Goal: Information Seeking & Learning: Compare options

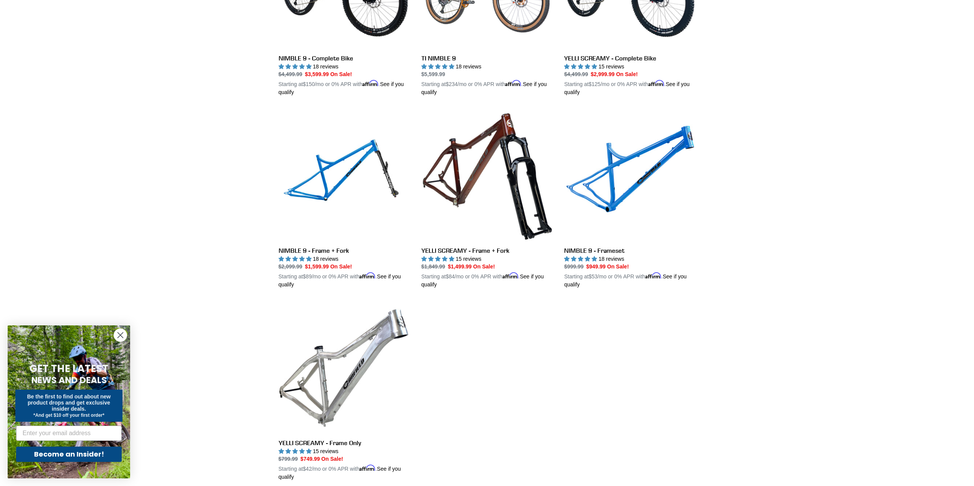
scroll to position [421, 0]
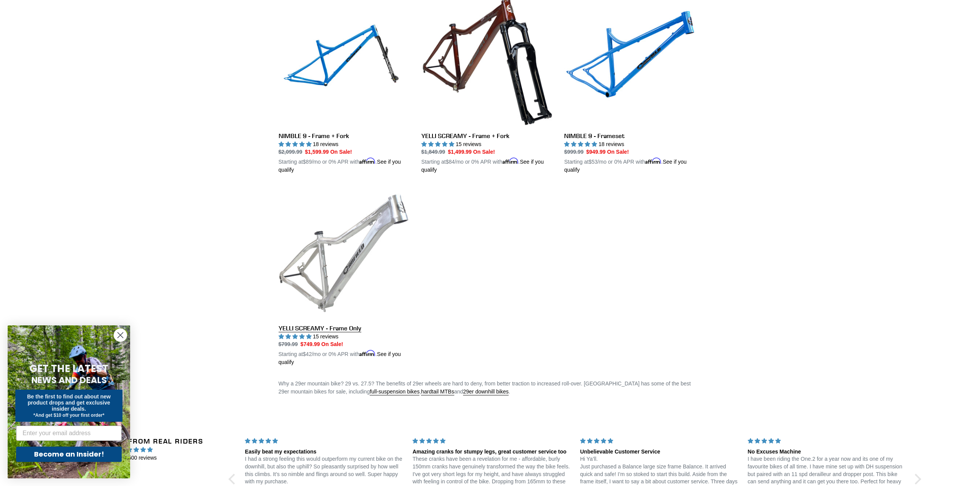
click at [313, 256] on link "YELLI SCREAMY - Frame Only" at bounding box center [344, 276] width 131 height 179
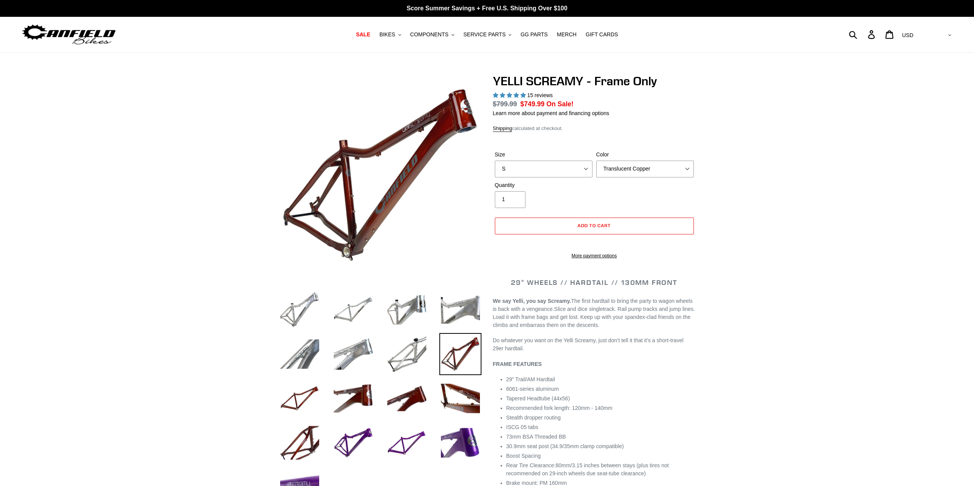
select select "highest-rating"
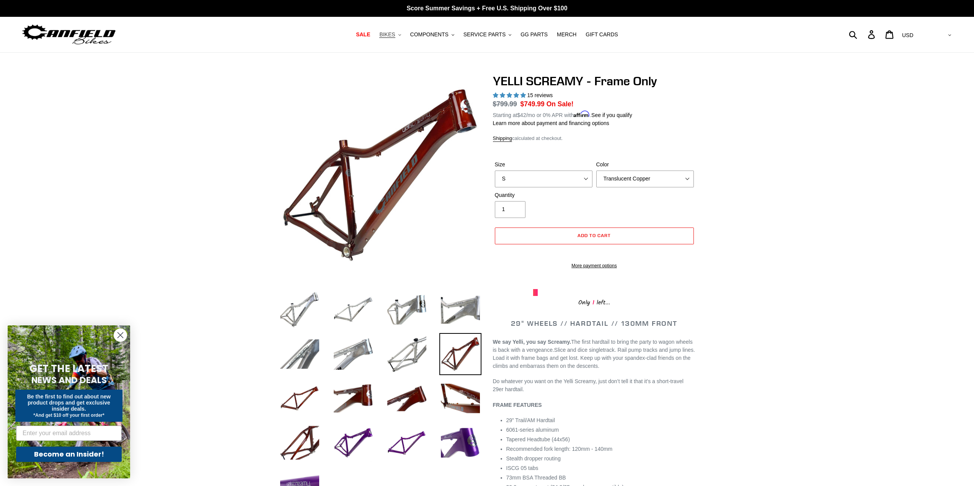
click at [395, 34] on span "BIKES" at bounding box center [387, 34] width 16 height 7
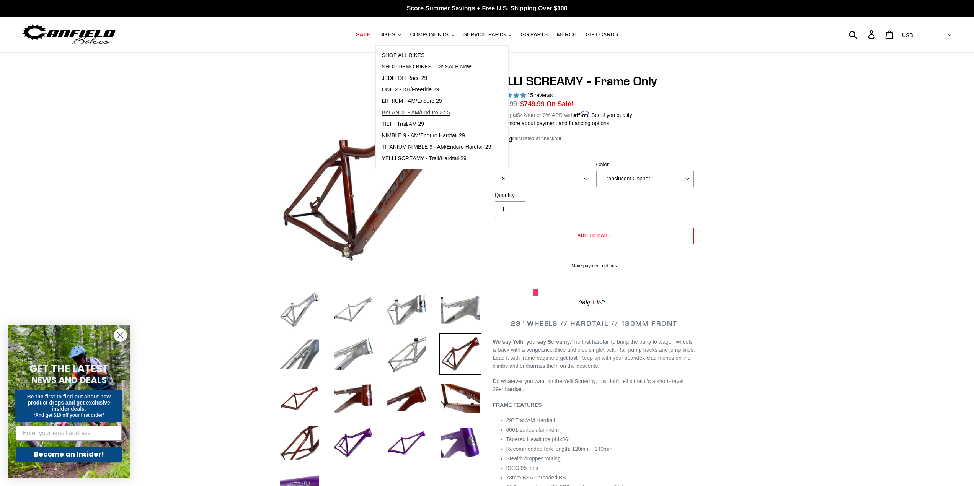
click at [421, 112] on span "BALANCE - AM/Enduro 27.5" at bounding box center [415, 112] width 68 height 7
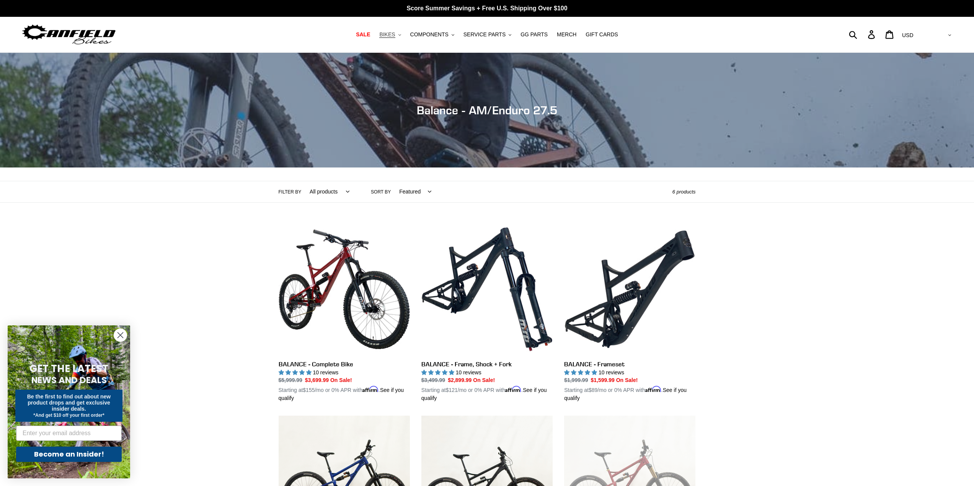
click at [395, 37] on span "BIKES" at bounding box center [387, 34] width 16 height 7
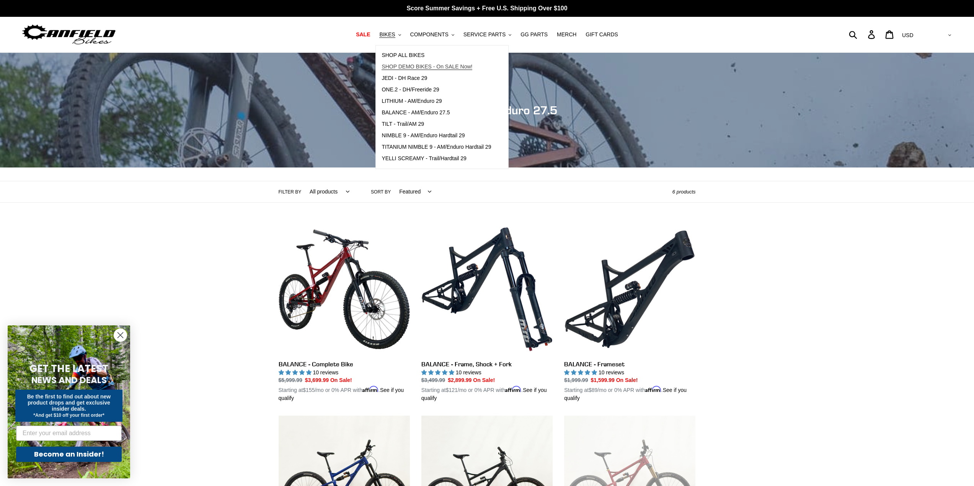
click at [424, 65] on span "SHOP DEMO BIKES - On SALE Now!" at bounding box center [426, 67] width 91 height 7
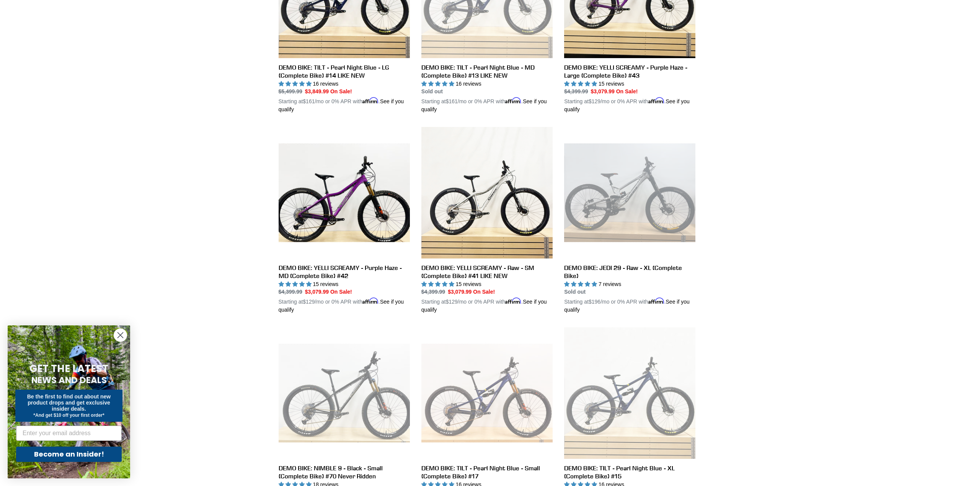
scroll to position [536, 0]
